Goal: Information Seeking & Learning: Learn about a topic

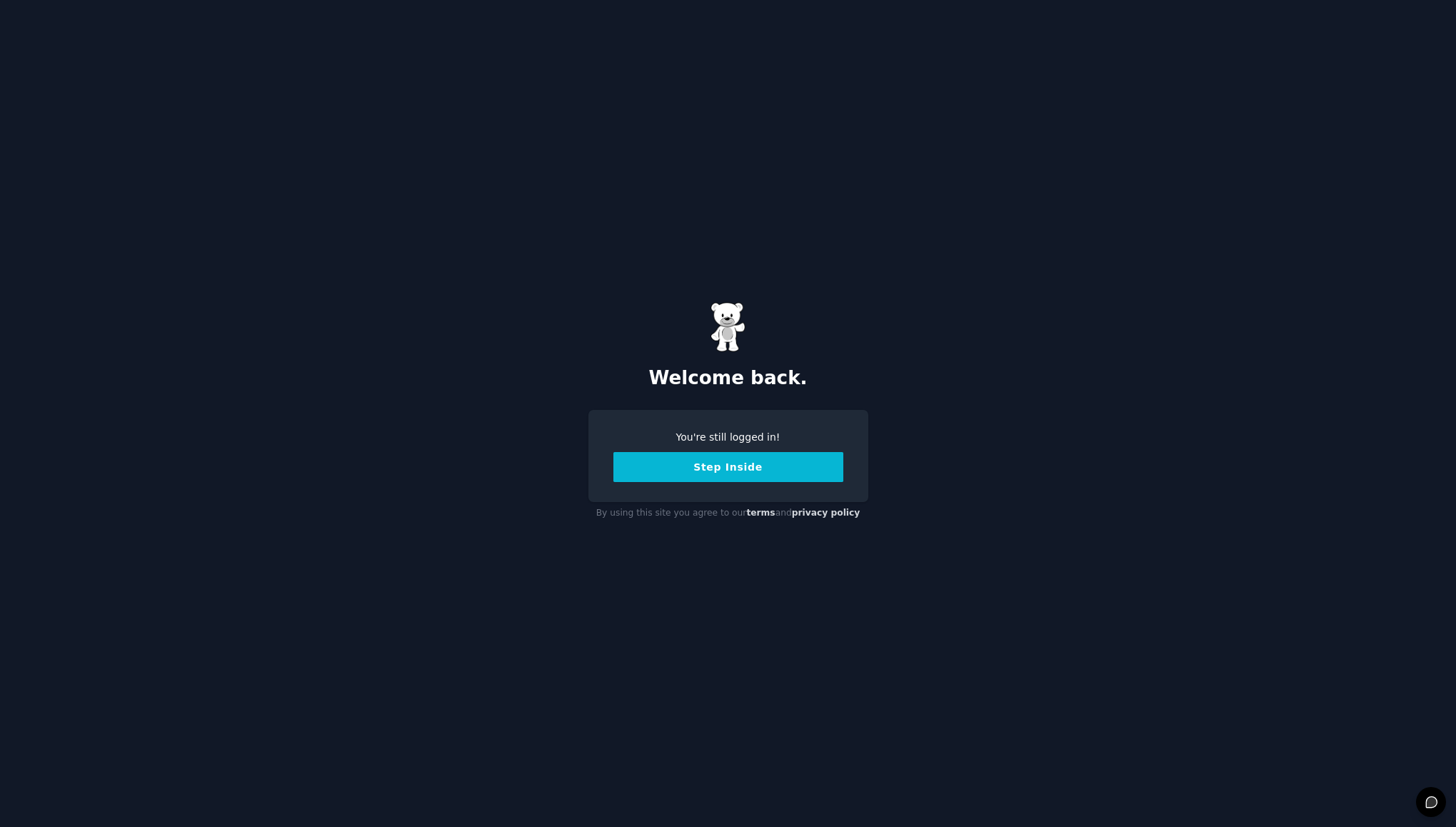
click at [722, 473] on button "Step Inside" at bounding box center [728, 467] width 229 height 30
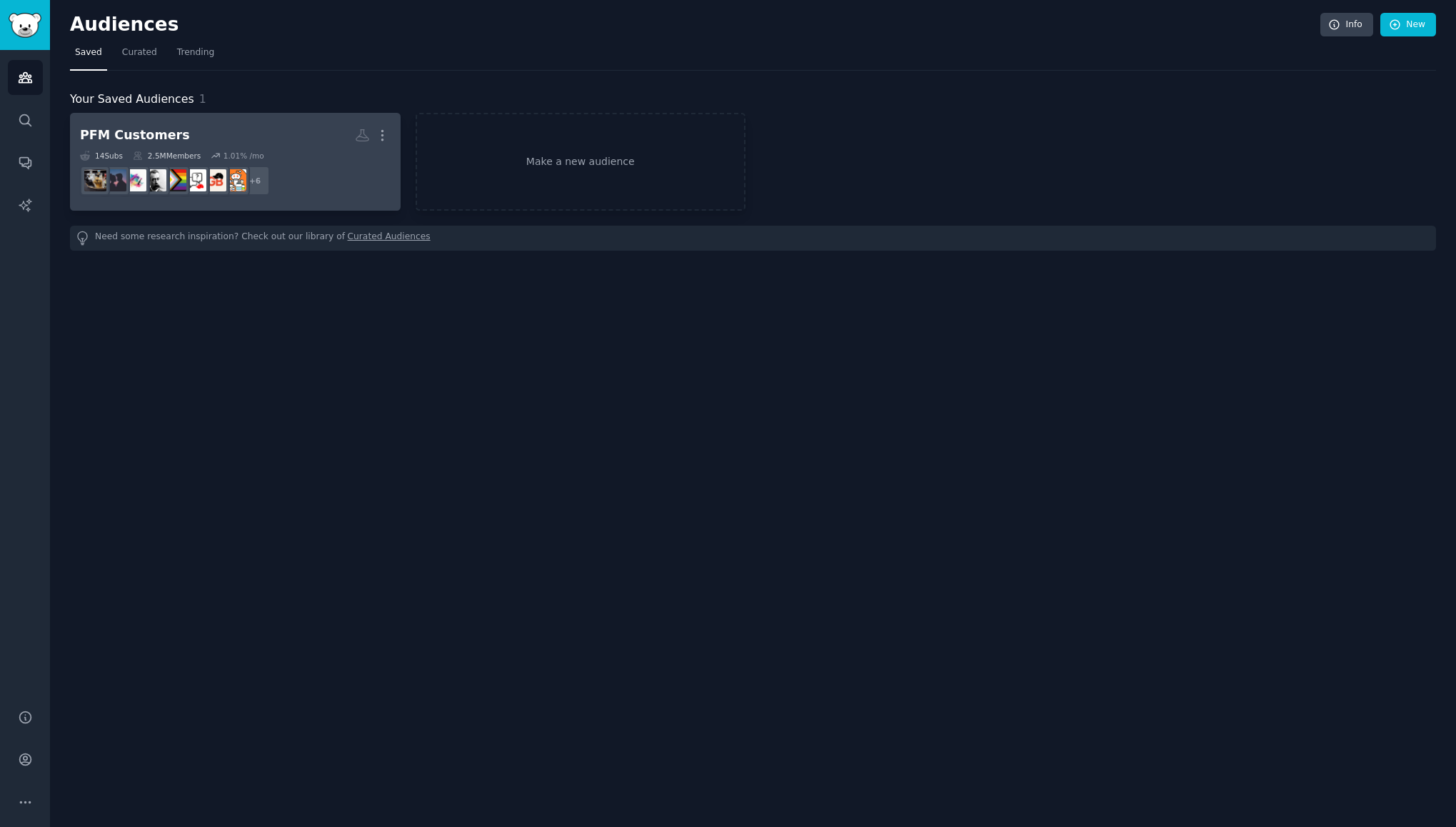
click at [192, 132] on h2 "PFM Customers More" at bounding box center [235, 136] width 311 height 25
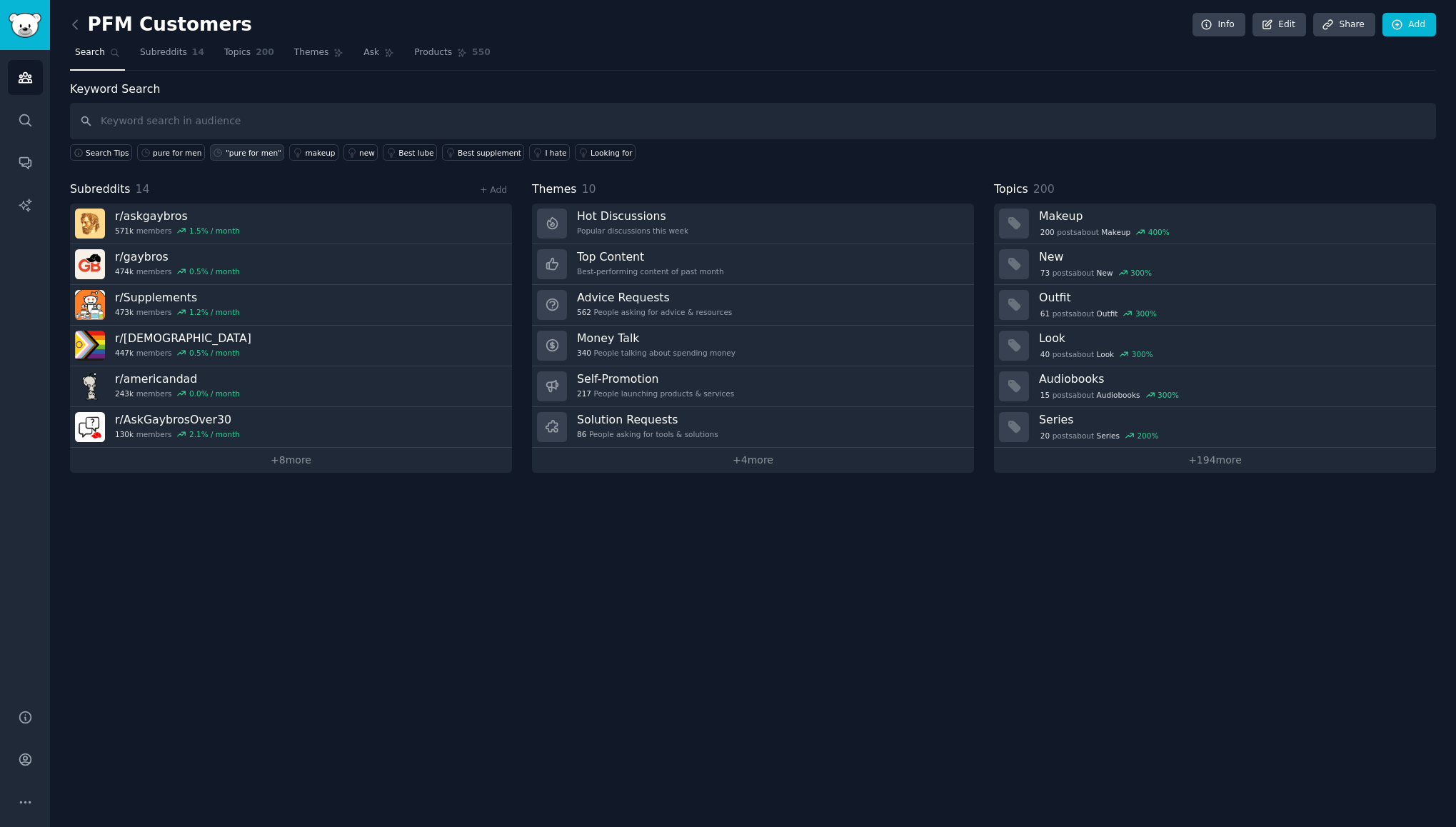
click at [241, 157] on div ""pure for men"" at bounding box center [253, 152] width 56 height 10
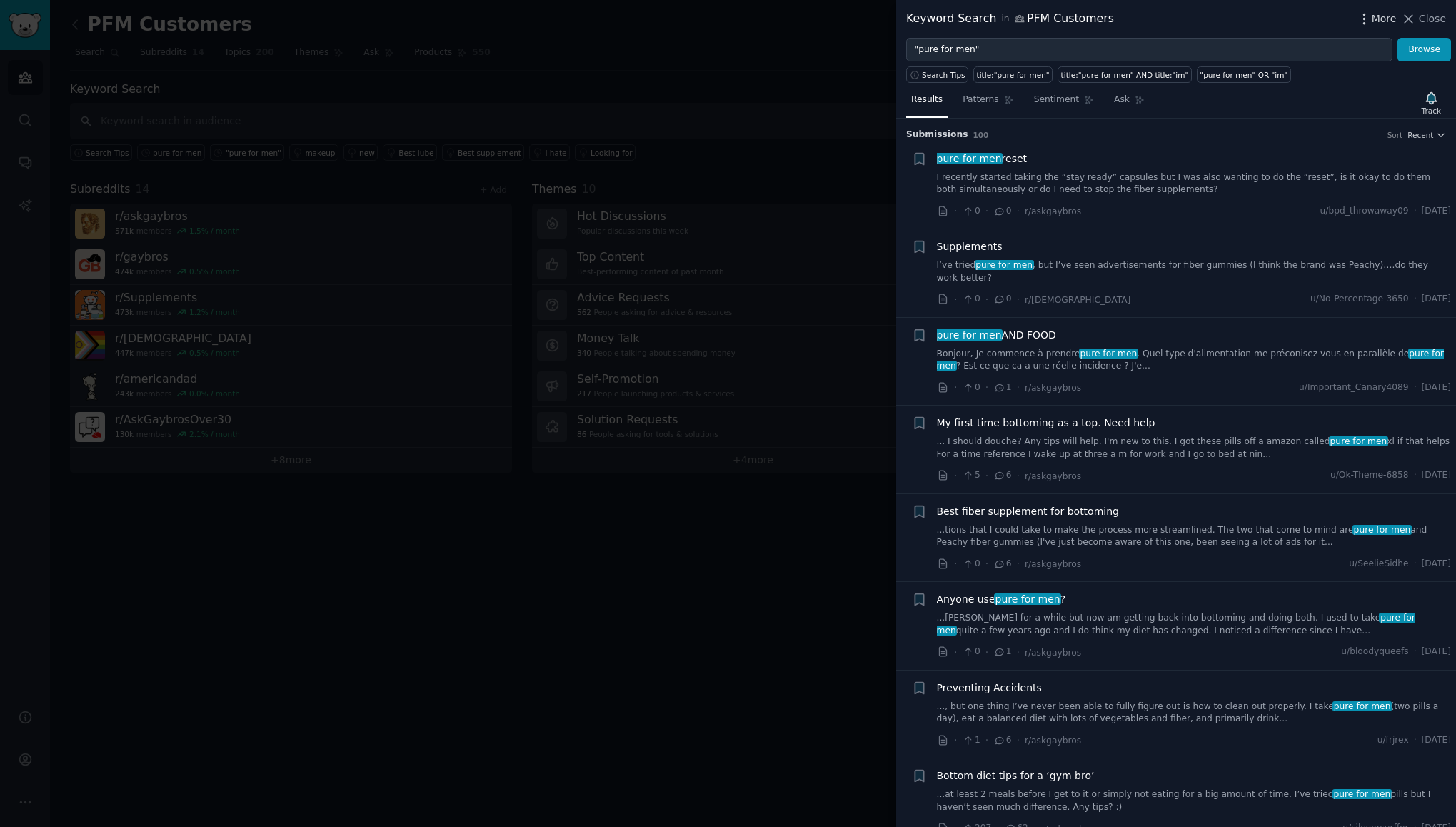
click at [1365, 18] on icon "button" at bounding box center [1363, 19] width 1 height 10
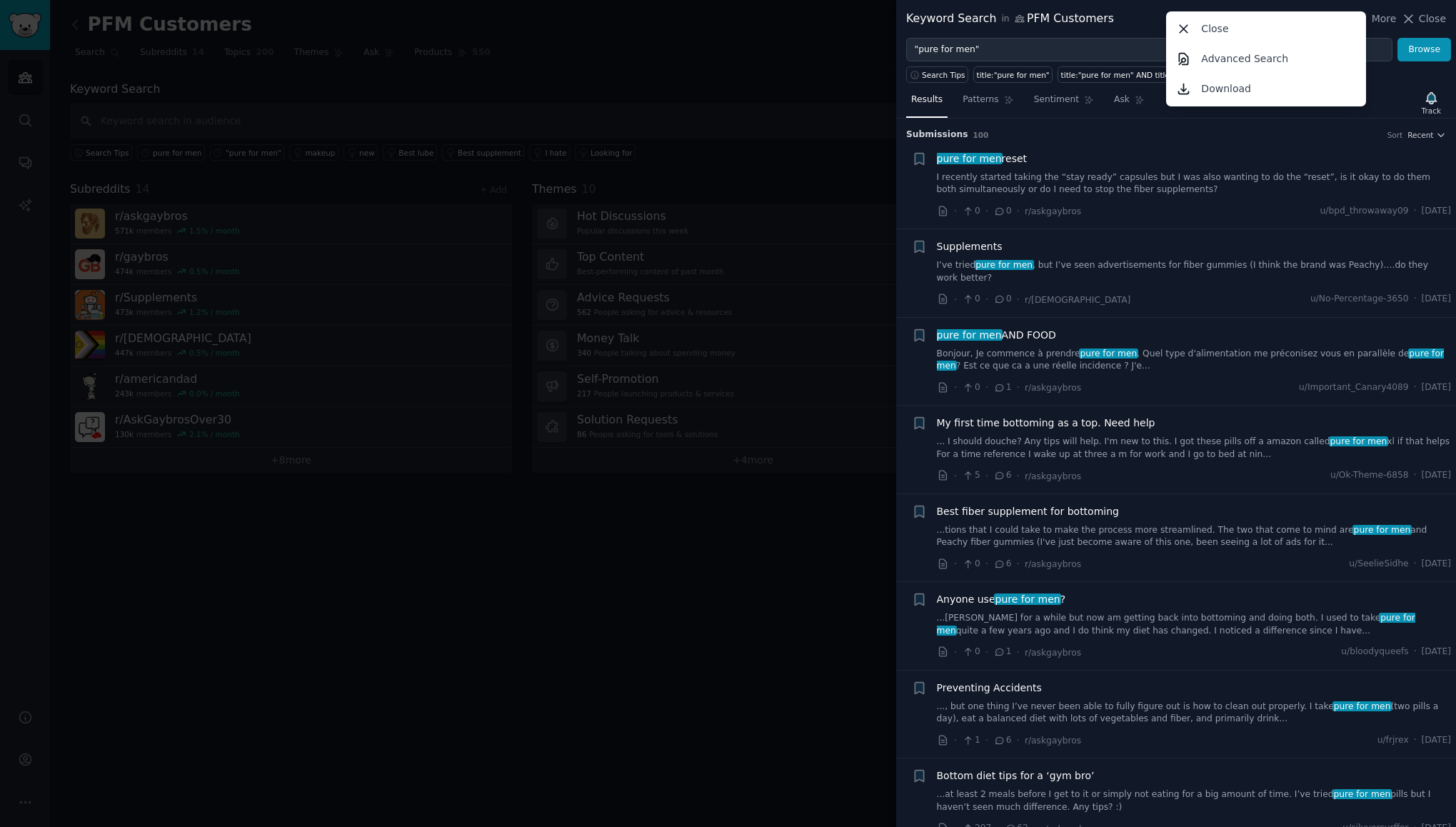
click at [1147, 24] on div "Keyword Search in PFM Customers More Close Advanced Search Download Close" at bounding box center [1176, 19] width 540 height 18
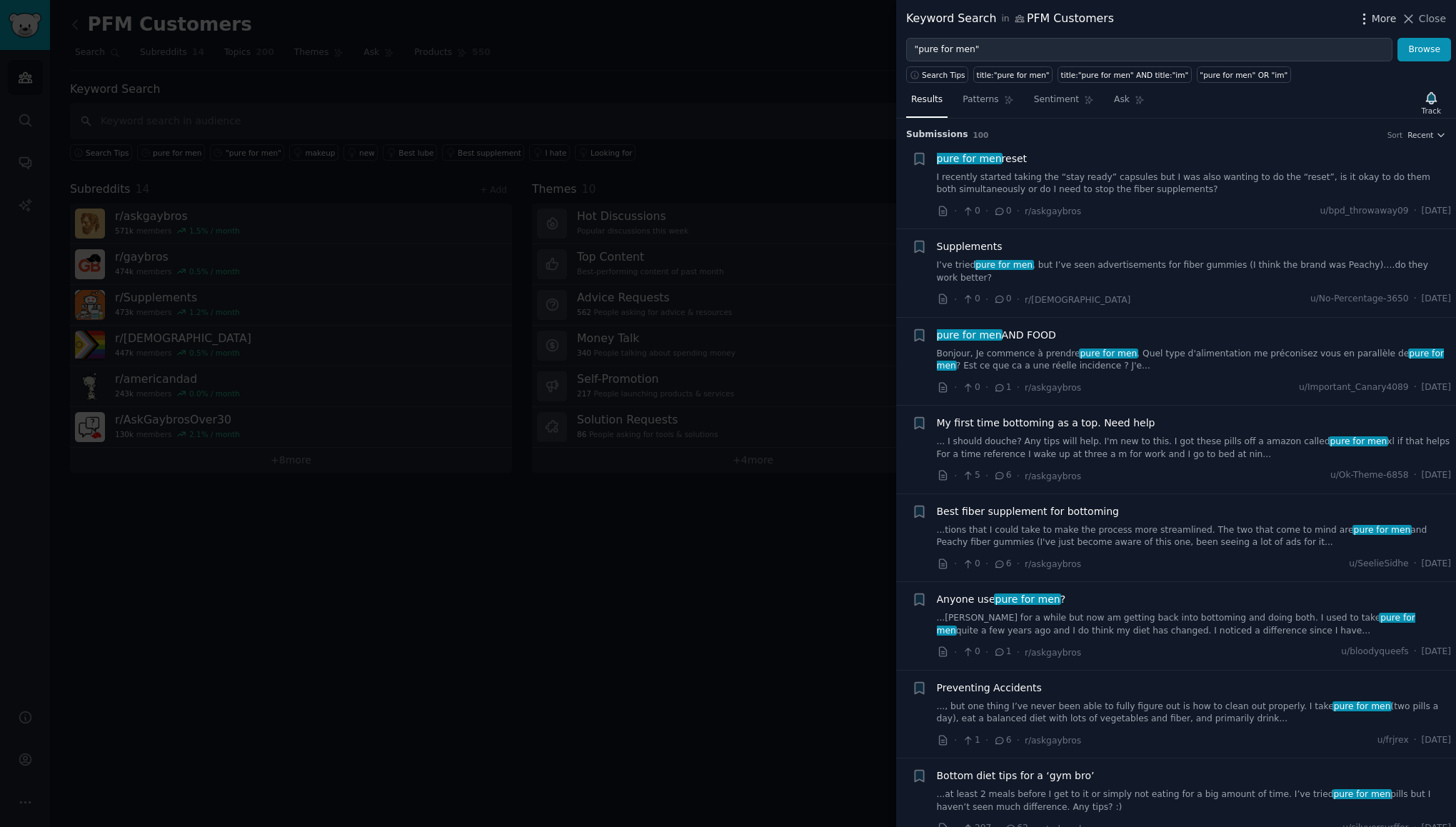
click at [1389, 25] on span "More" at bounding box center [1385, 19] width 25 height 15
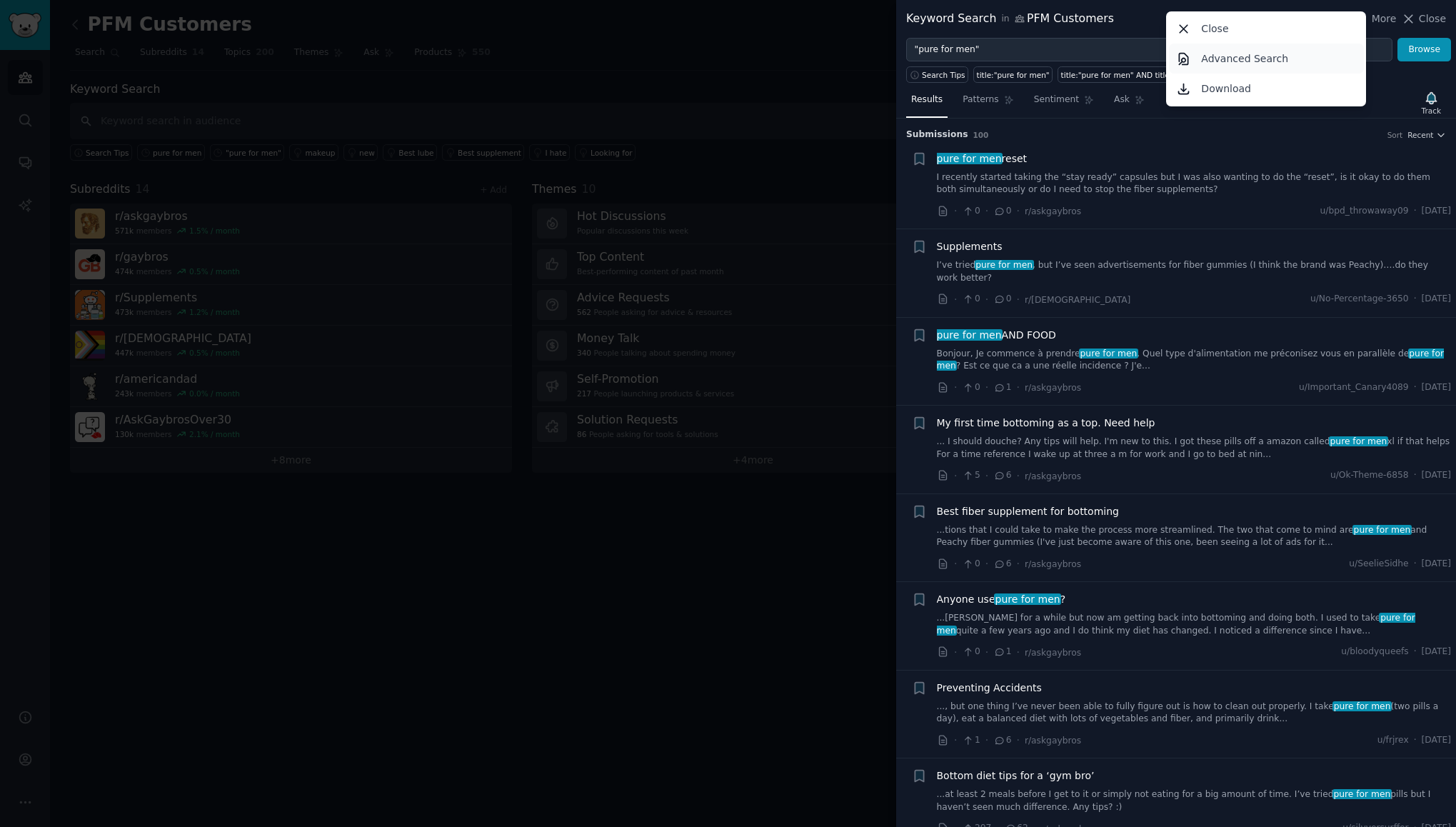
click at [1323, 58] on link "Advanced Search" at bounding box center [1267, 59] width 195 height 30
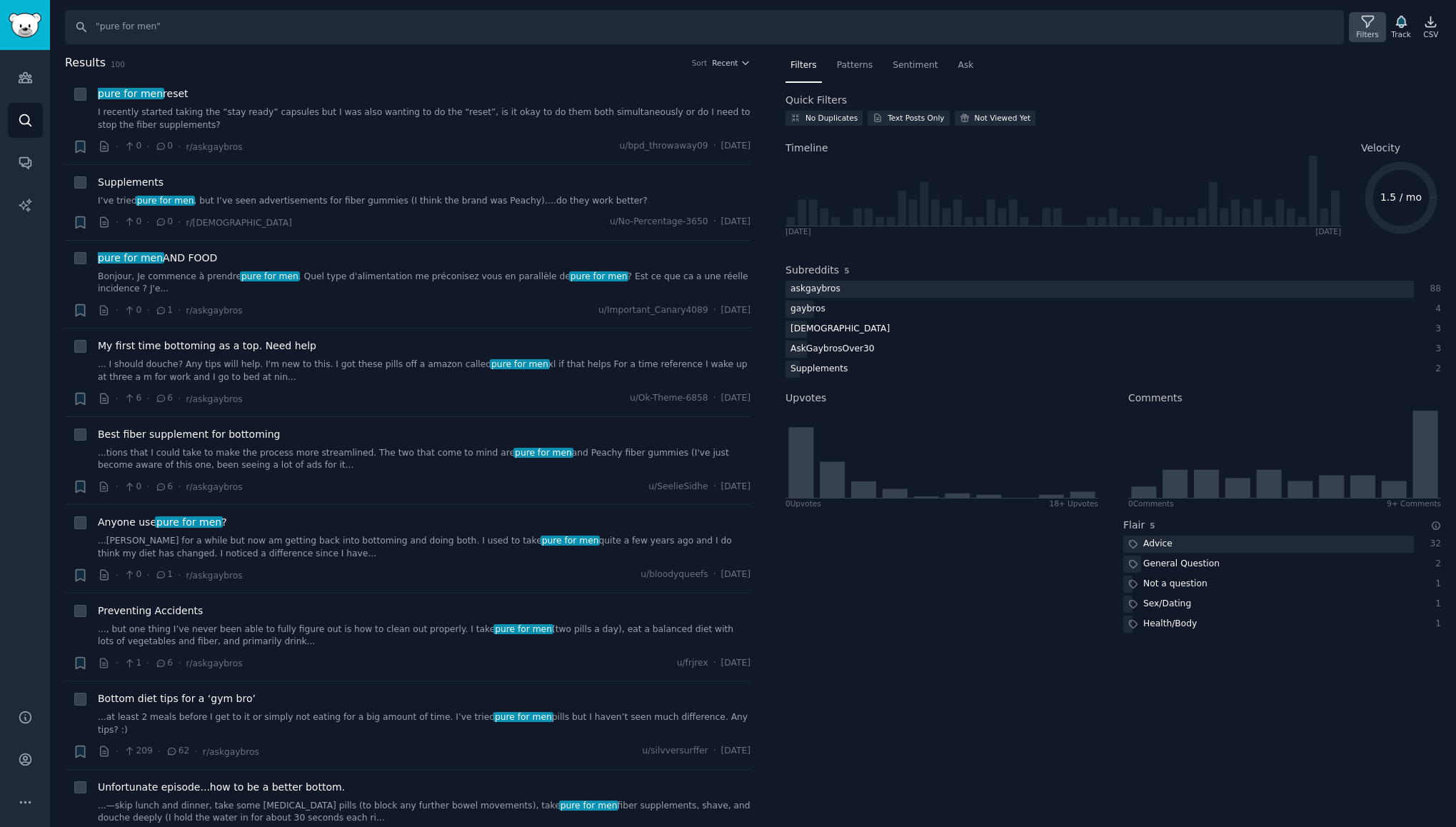
click at [1365, 30] on div "Filters" at bounding box center [1367, 34] width 22 height 10
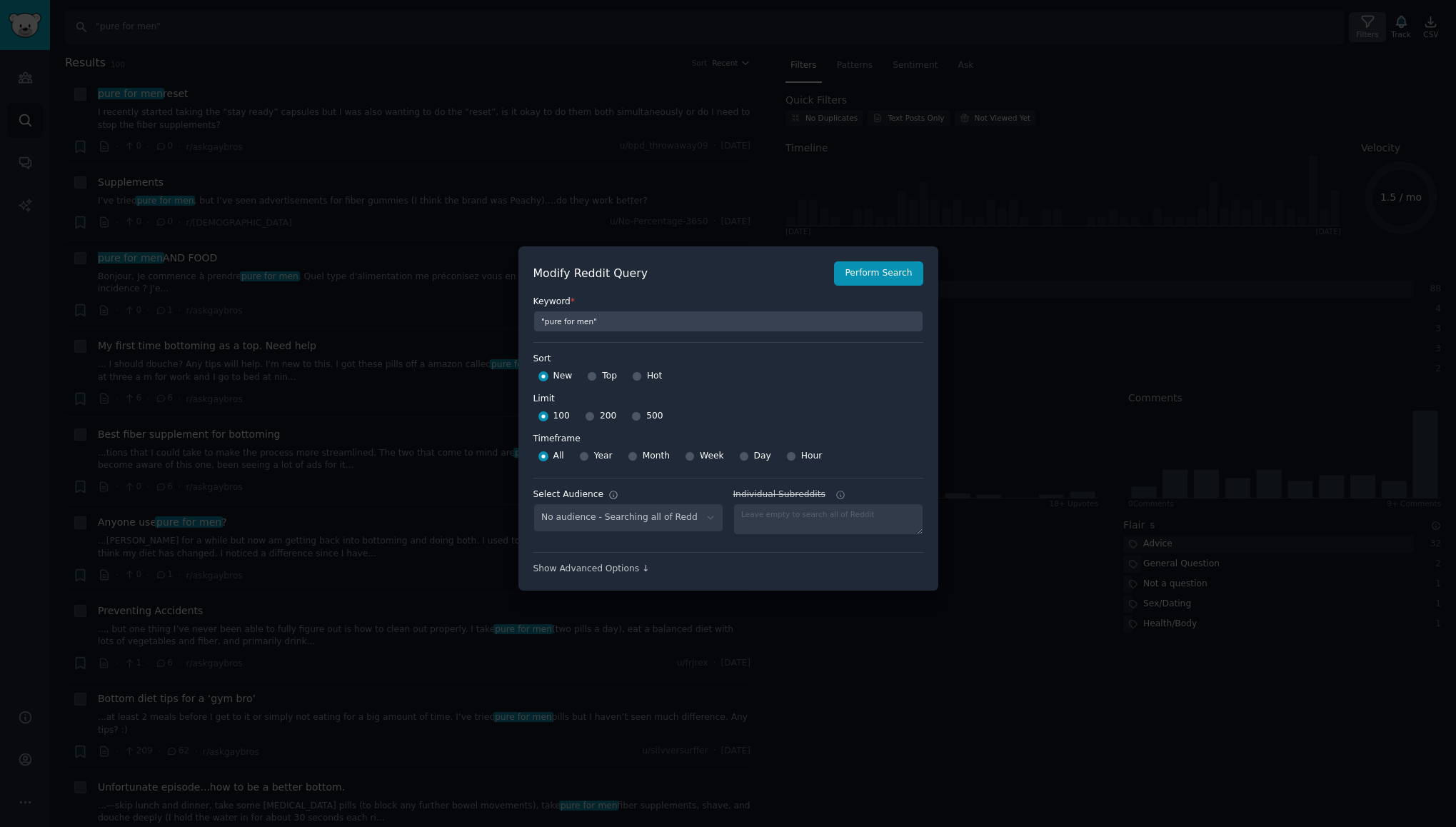
select select "9cb7d7f6b0"
click at [634, 420] on input "500" at bounding box center [637, 416] width 10 height 10
radio input "true"
click at [914, 272] on button "Perform Search" at bounding box center [878, 273] width 89 height 24
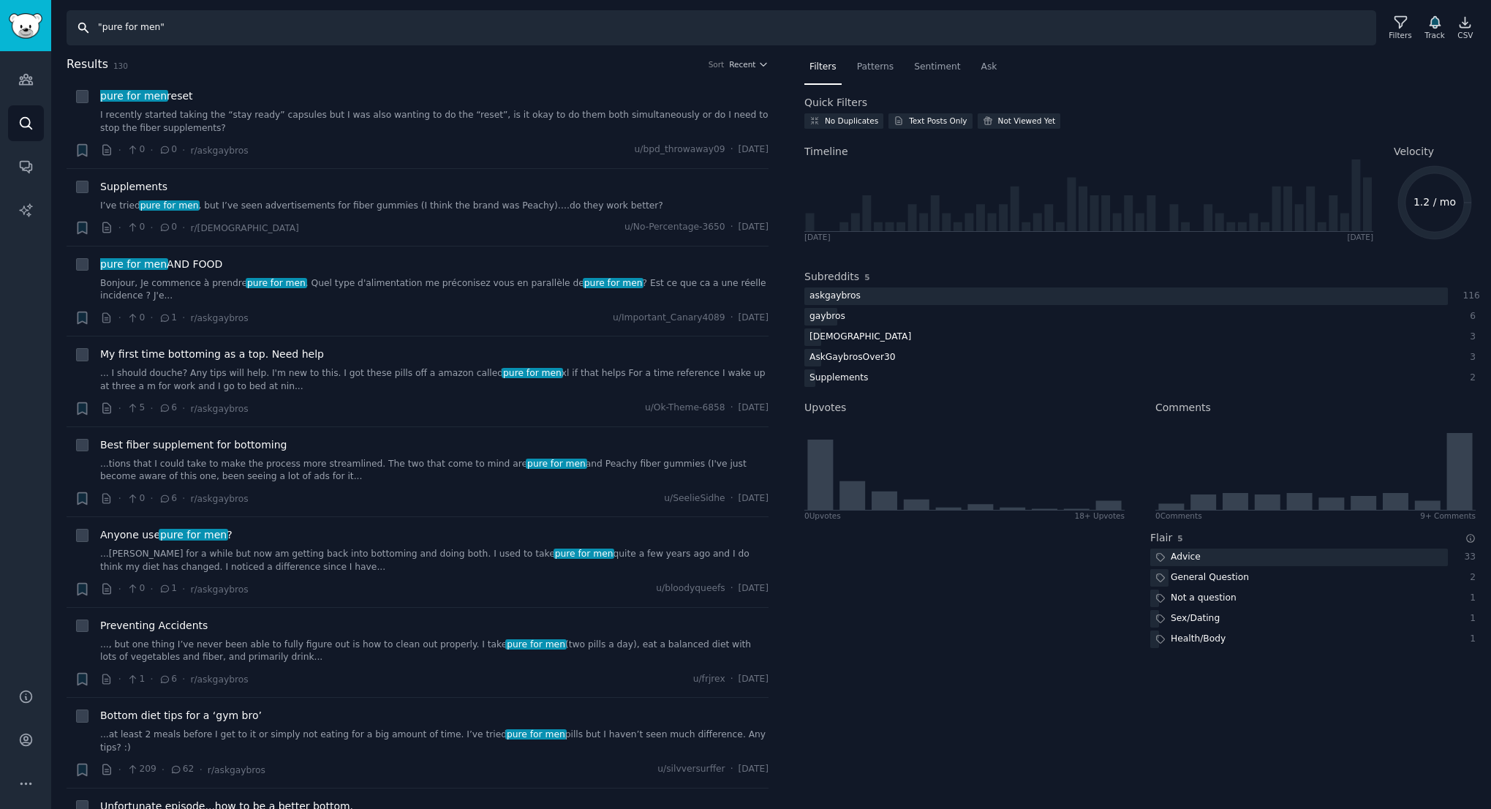
click at [177, 29] on input ""pure for men"" at bounding box center [722, 27] width 1310 height 35
click at [816, 120] on icon at bounding box center [815, 121] width 10 height 10
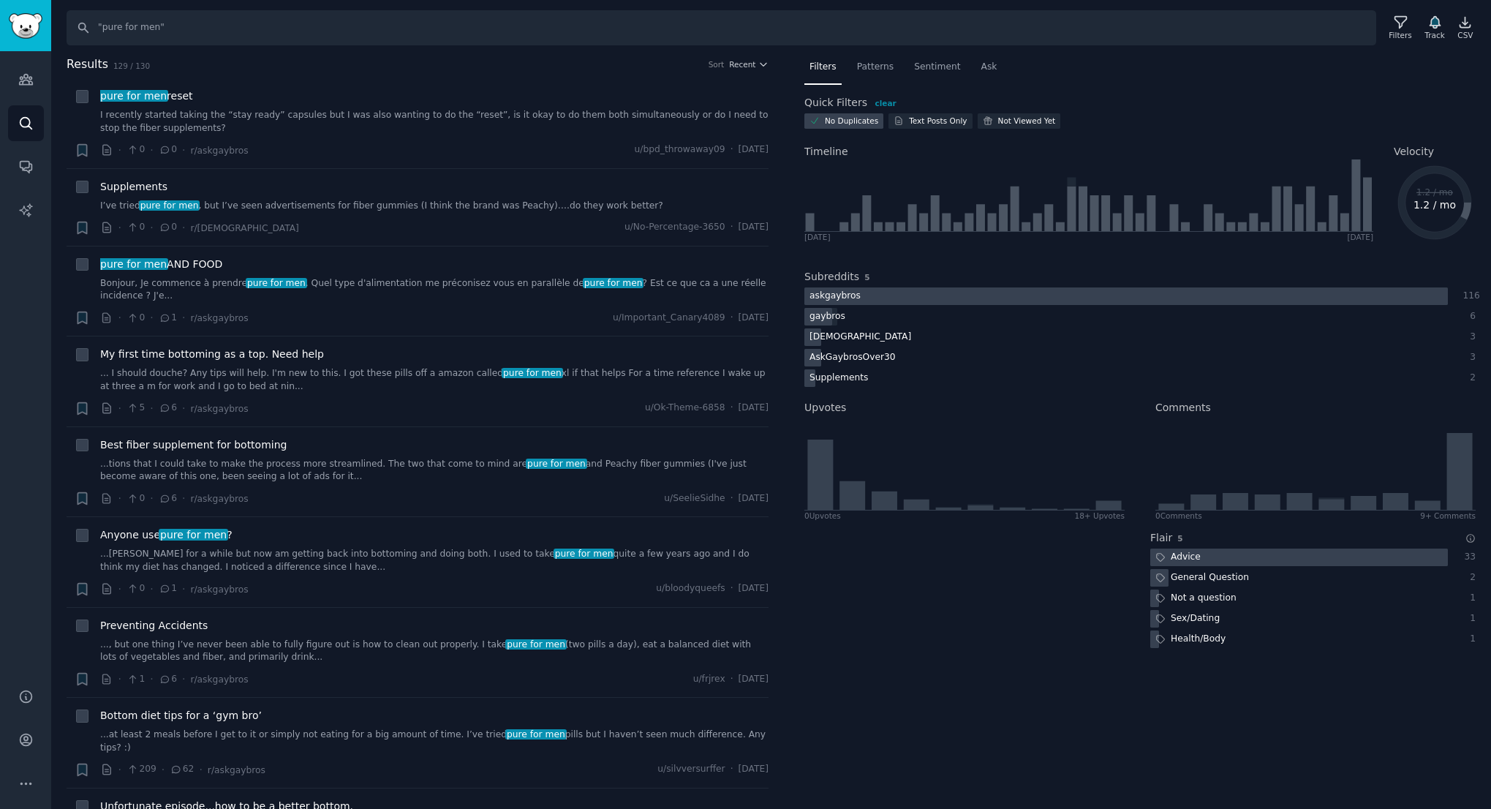
click at [815, 121] on icon at bounding box center [815, 121] width 10 height 10
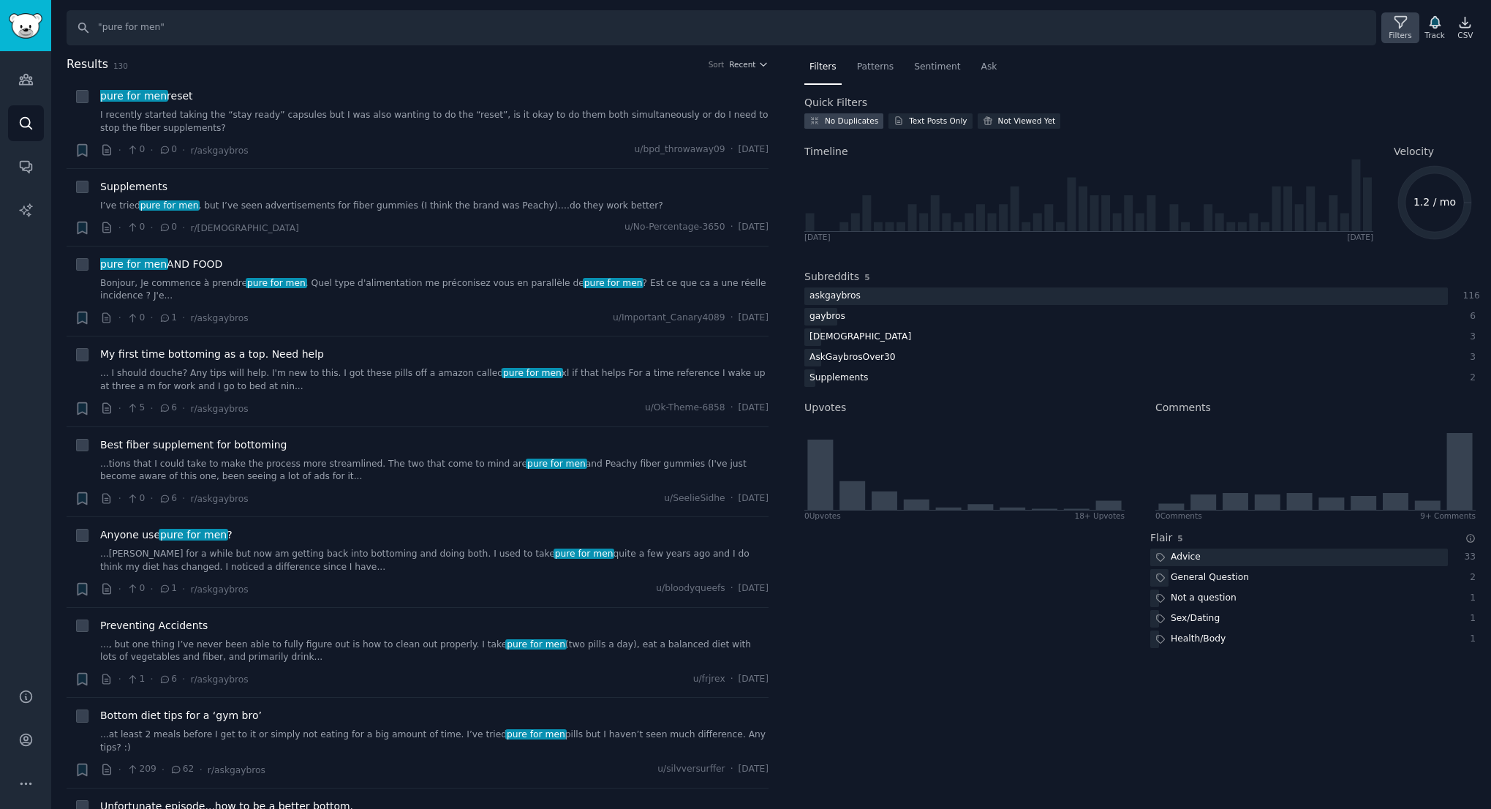
click at [1393, 21] on icon at bounding box center [1400, 22] width 15 height 15
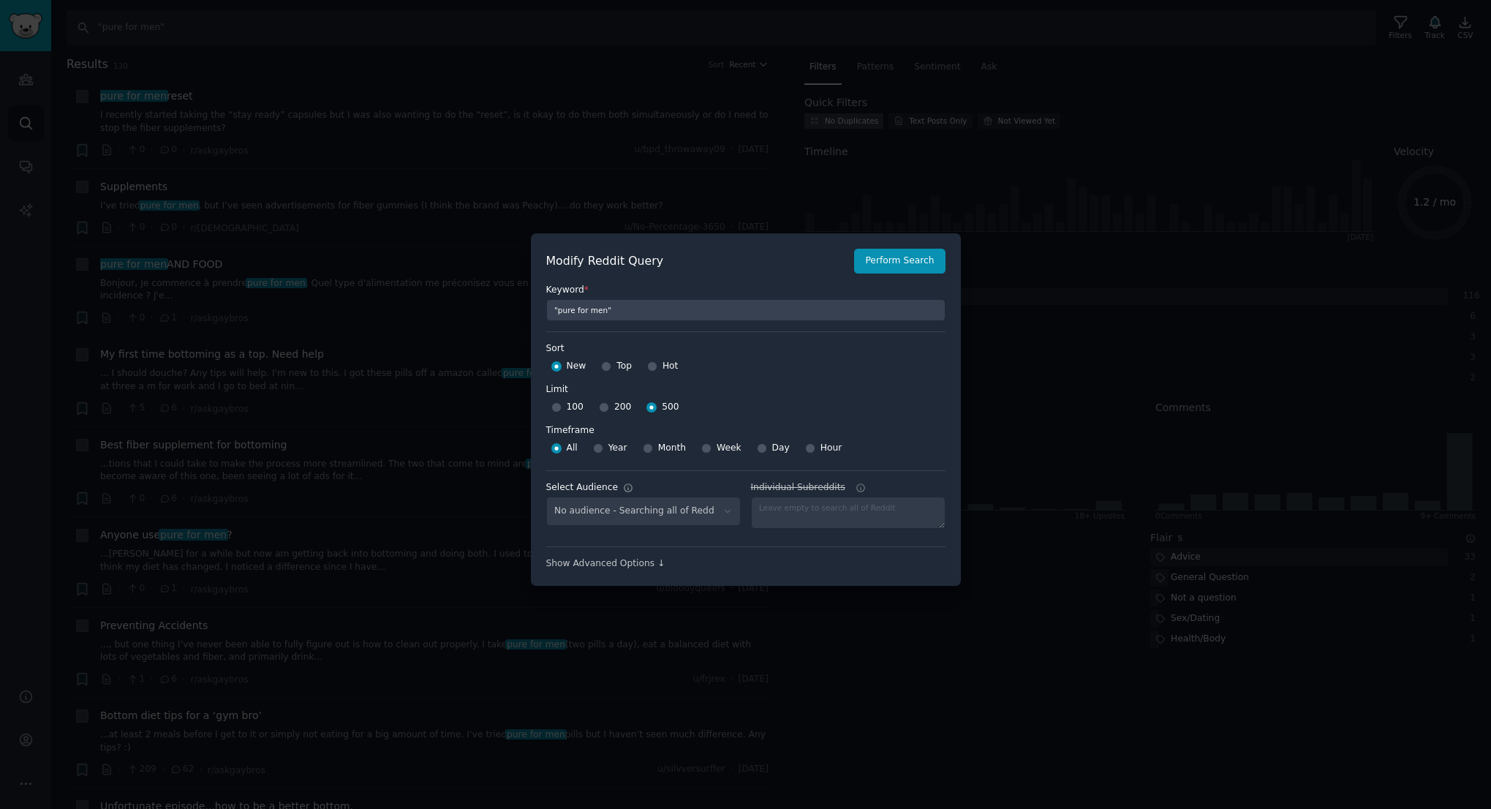
select select "9cb7d7f6b0"
click at [666, 519] on select "No audience - Searching all of Reddit PFM Customers - 14 Subreddits" at bounding box center [643, 512] width 195 height 30
select select
click at [546, 497] on select "No audience - Searching all of Reddit PFM Customers - 14 Subreddits" at bounding box center [643, 512] width 195 height 30
click at [636, 571] on div "Modify Reddit Query Perform Search Keyword * "pure for men" Sort Sort New Top H…" at bounding box center [746, 409] width 430 height 353
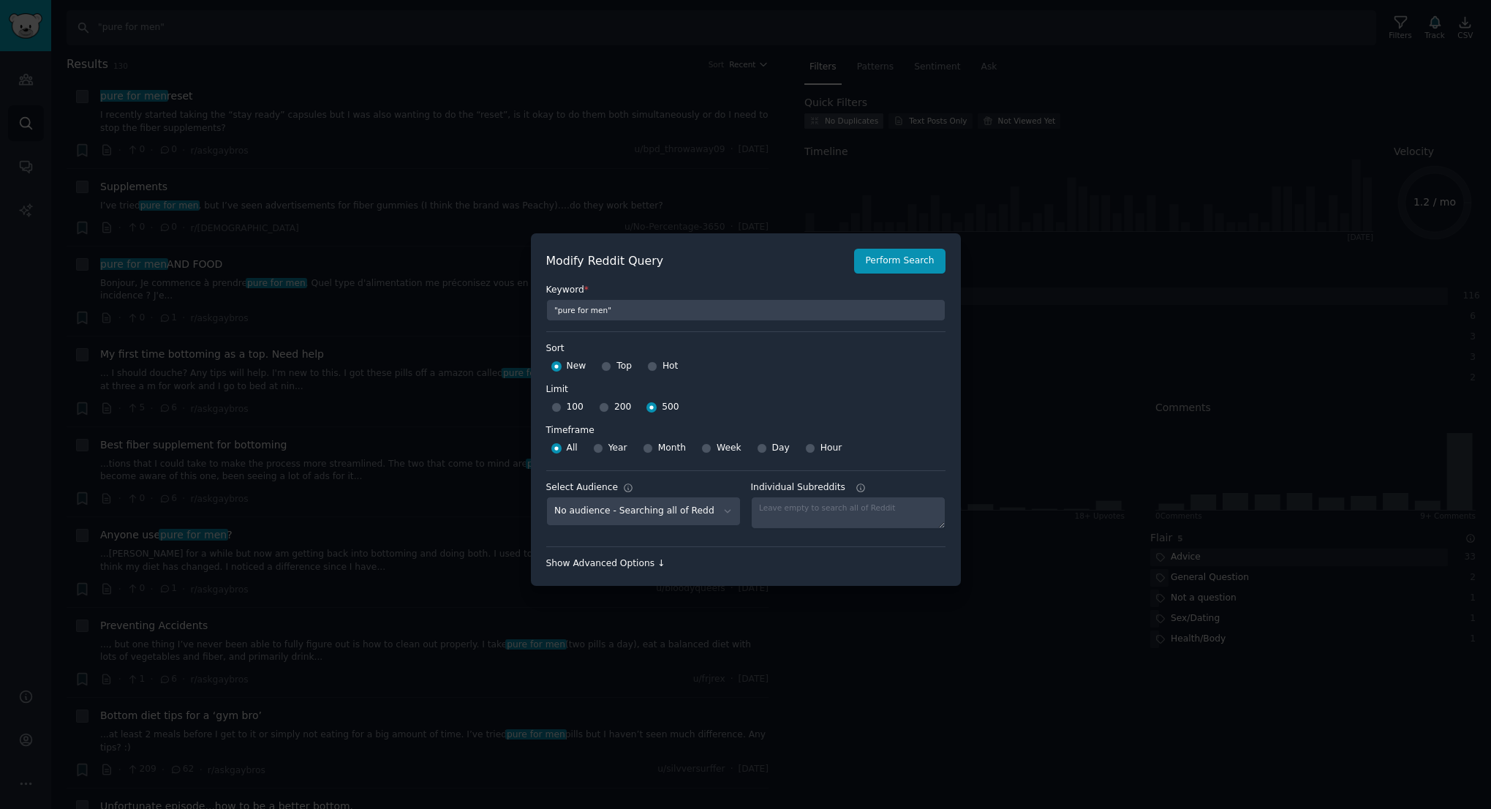
click at [638, 568] on div "Show Advanced Options ↓" at bounding box center [745, 563] width 399 height 13
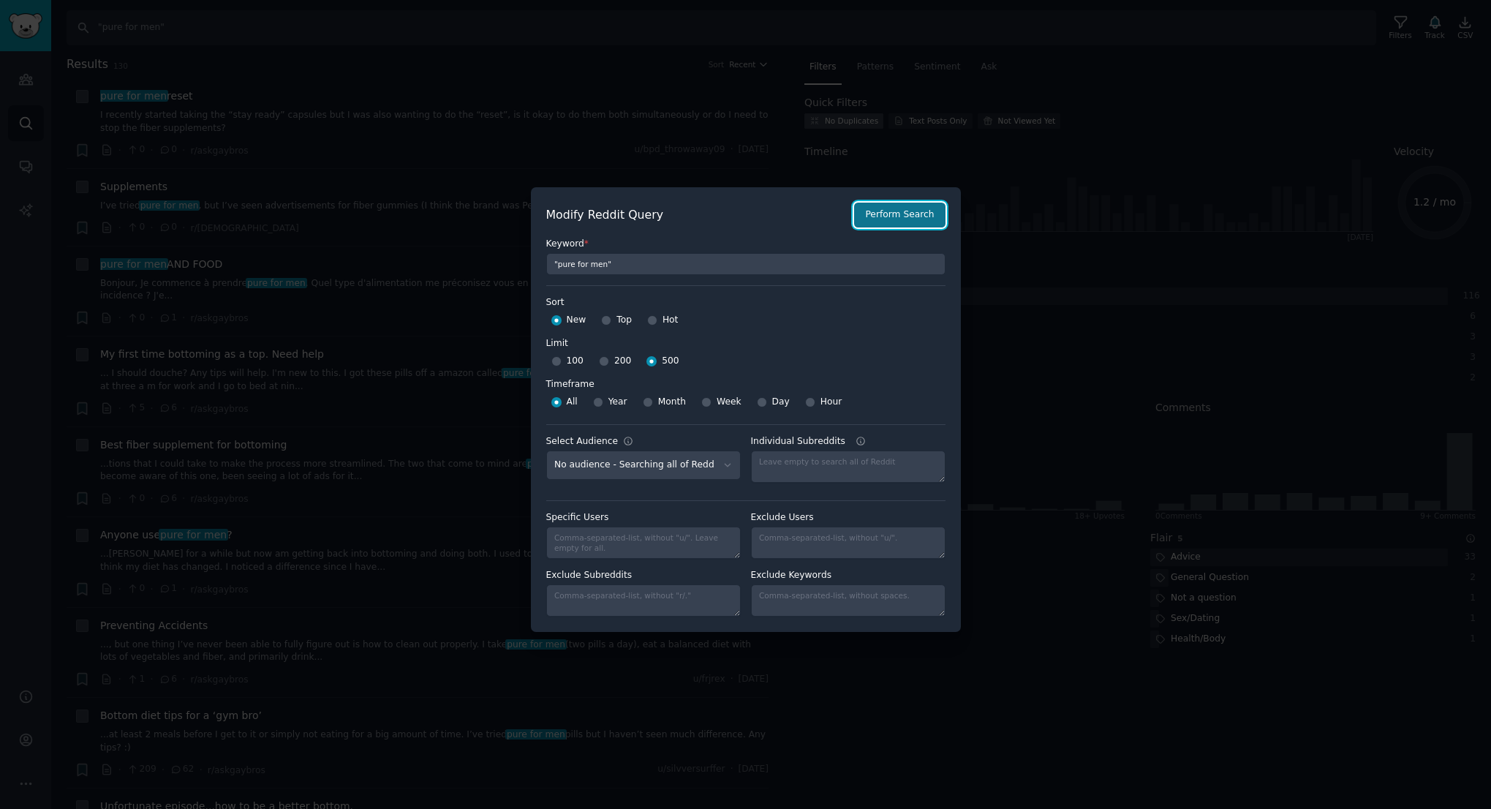
click at [894, 214] on button "Perform Search" at bounding box center [899, 215] width 91 height 25
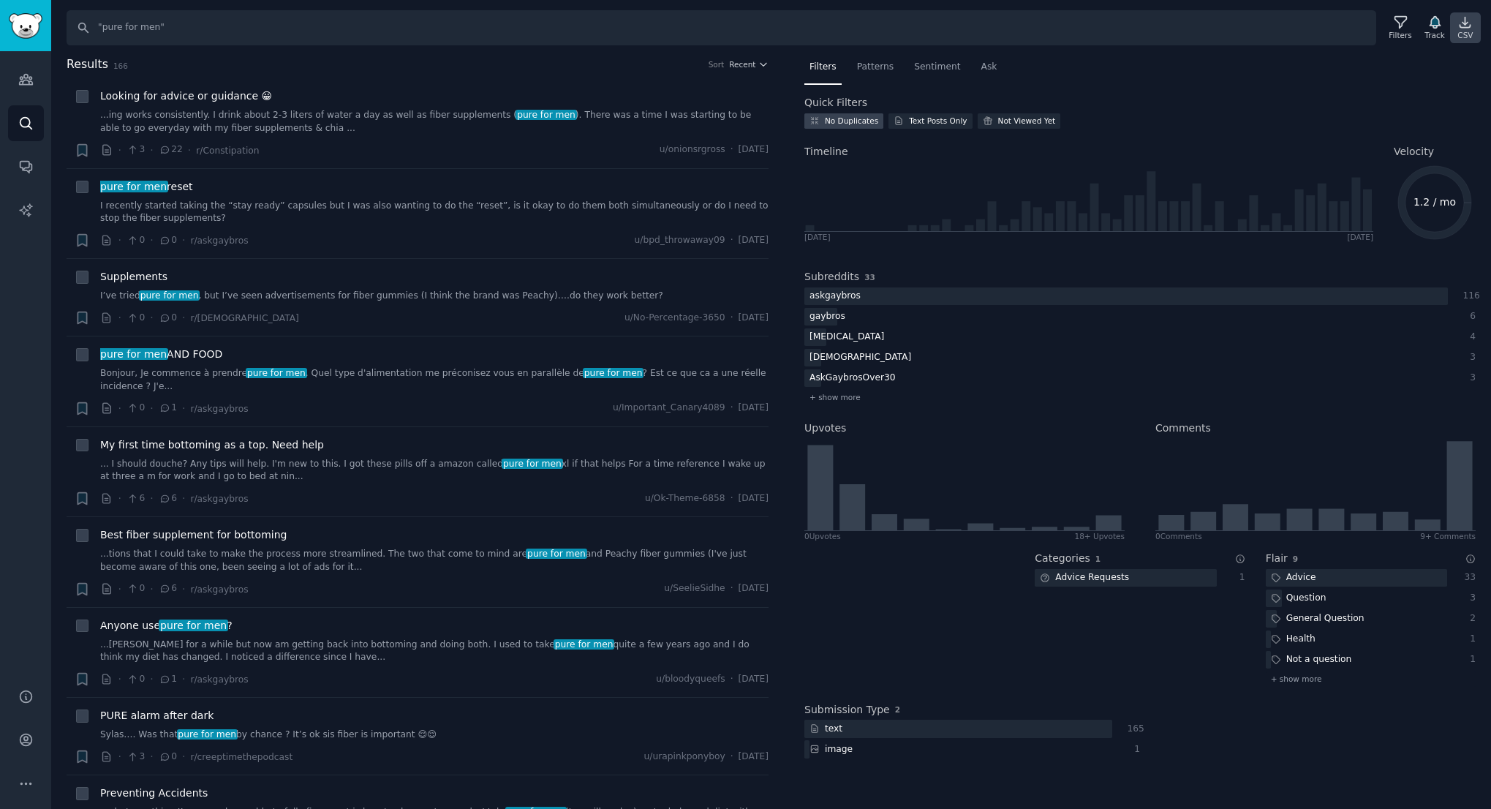
click at [1461, 29] on icon at bounding box center [1465, 22] width 15 height 15
drag, startPoint x: 69, startPoint y: 66, endPoint x: 158, endPoint y: 64, distance: 89.2
click at [156, 64] on h2 "Results 166 Sort Recent" at bounding box center [418, 65] width 702 height 18
click at [158, 64] on h2 "Results 166 Sort Recent" at bounding box center [418, 65] width 702 height 18
